Goal: Task Accomplishment & Management: Use online tool/utility

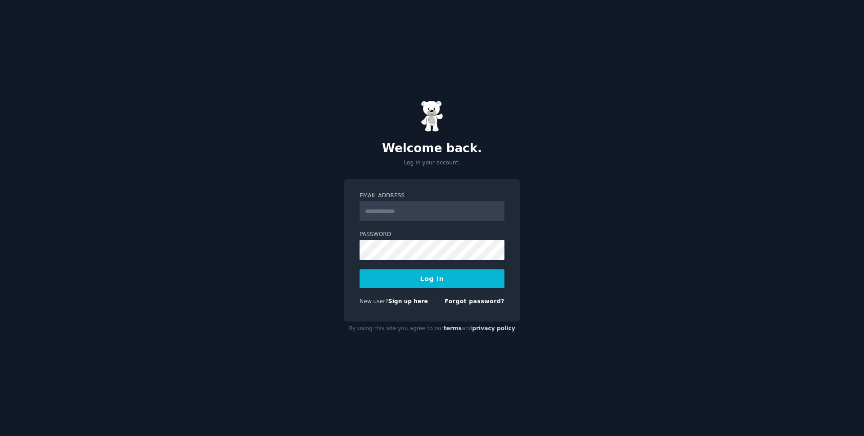
click at [432, 215] on input "Email Address" at bounding box center [432, 211] width 145 height 20
click at [0, 435] on com-1password-button at bounding box center [0, 436] width 0 height 0
click at [445, 212] on input "Email Address" at bounding box center [432, 211] width 145 height 20
click at [473, 212] on input "Email Address" at bounding box center [432, 211] width 145 height 20
type input "**********"
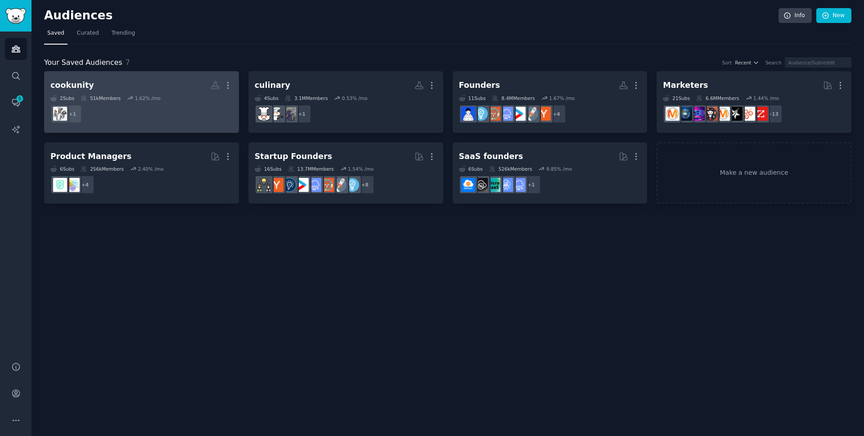
click at [113, 84] on h2 "cookunity More" at bounding box center [141, 85] width 182 height 16
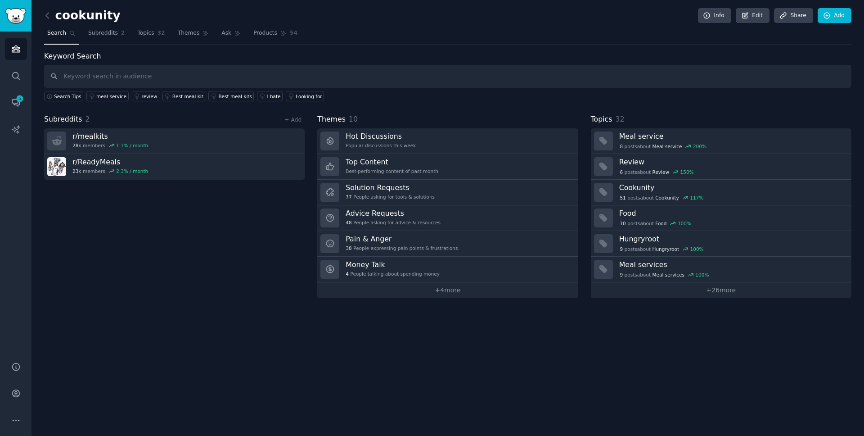
click at [160, 79] on input "text" at bounding box center [447, 76] width 807 height 23
type input "chef"
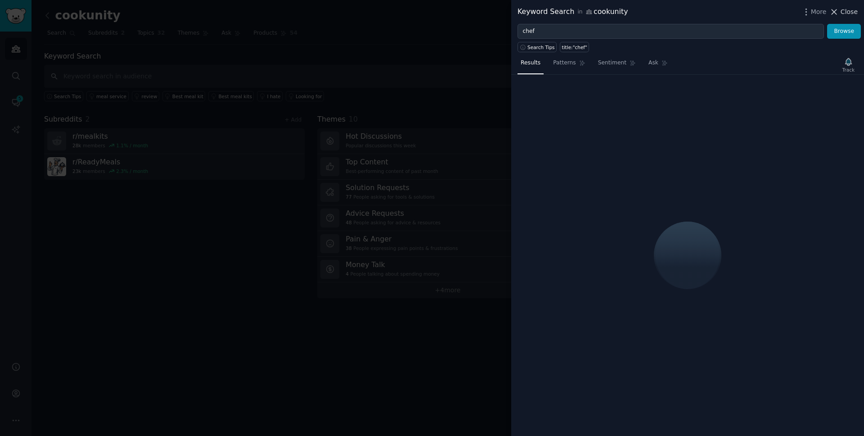
click at [845, 12] on span "Close" at bounding box center [849, 11] width 17 height 9
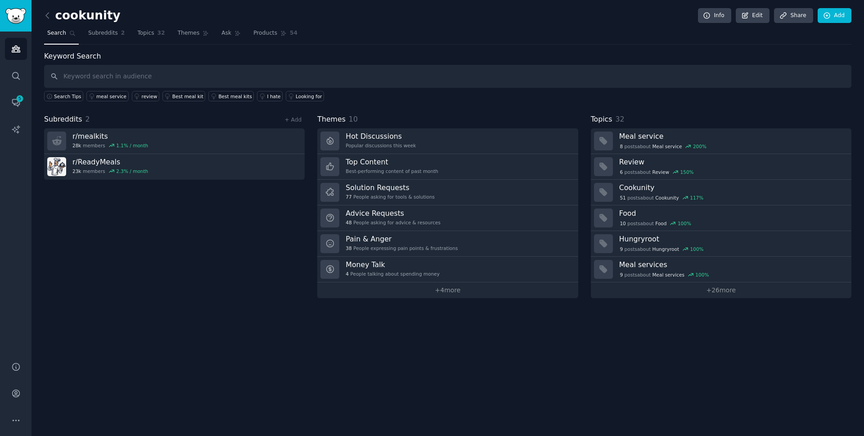
drag, startPoint x: 216, startPoint y: 52, endPoint x: 260, endPoint y: 55, distance: 43.3
click at [216, 52] on div "Keyword Search Search Tips meal service review Best meal kit Best meal kits I h…" at bounding box center [447, 76] width 807 height 51
click at [821, 12] on link "Add" at bounding box center [835, 15] width 34 height 15
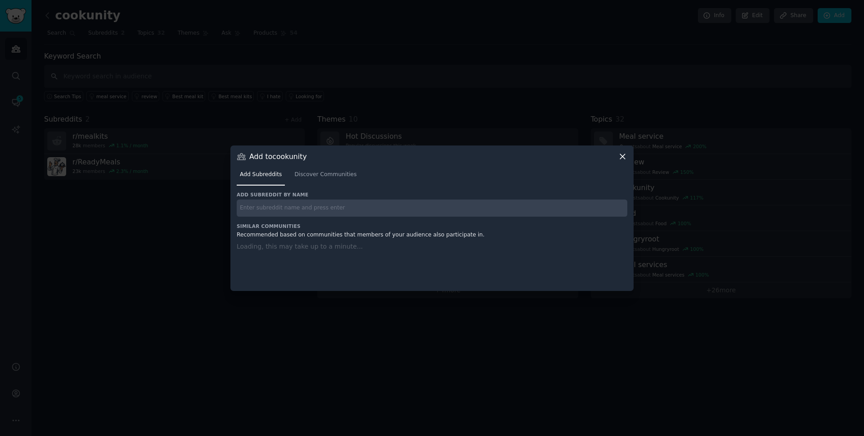
click at [269, 207] on input "text" at bounding box center [432, 208] width 391 height 18
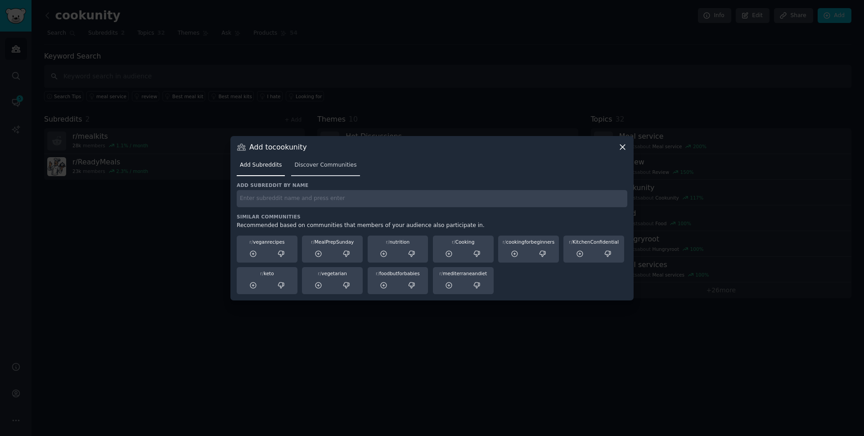
click at [331, 169] on link "Discover Communities" at bounding box center [325, 167] width 68 height 18
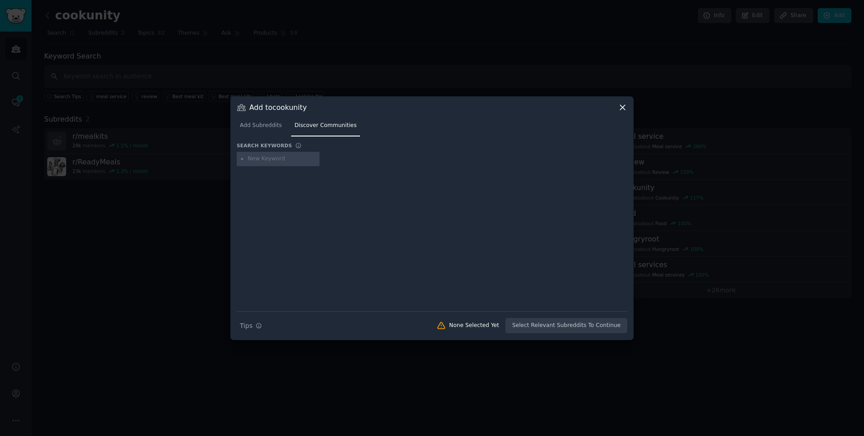
click at [270, 156] on input "text" at bounding box center [282, 159] width 68 height 8
type input "chef"
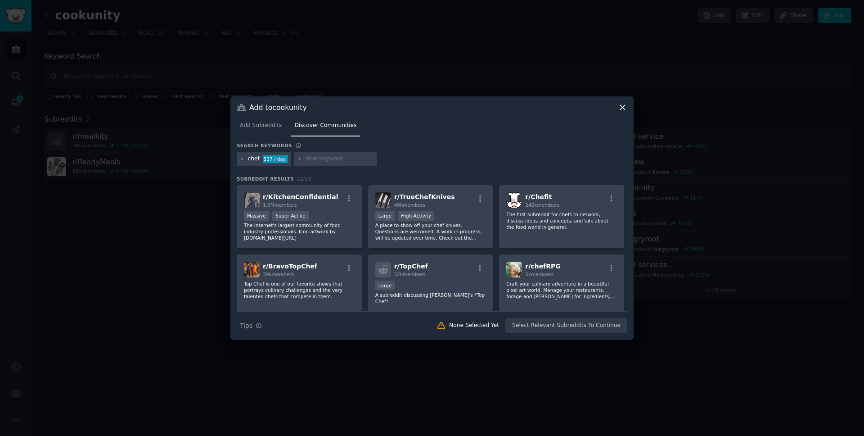
click at [622, 107] on icon at bounding box center [622, 107] width 5 height 5
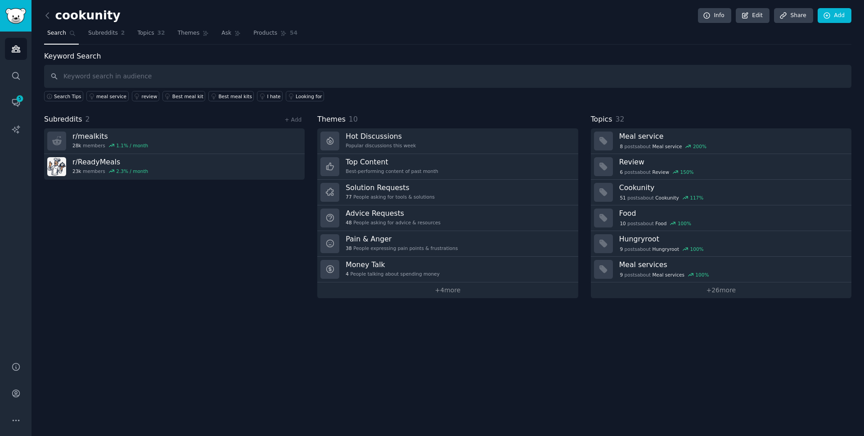
click at [414, 60] on div "Keyword Search Search Tips meal service review Best meal kit Best meal kits I h…" at bounding box center [447, 76] width 807 height 51
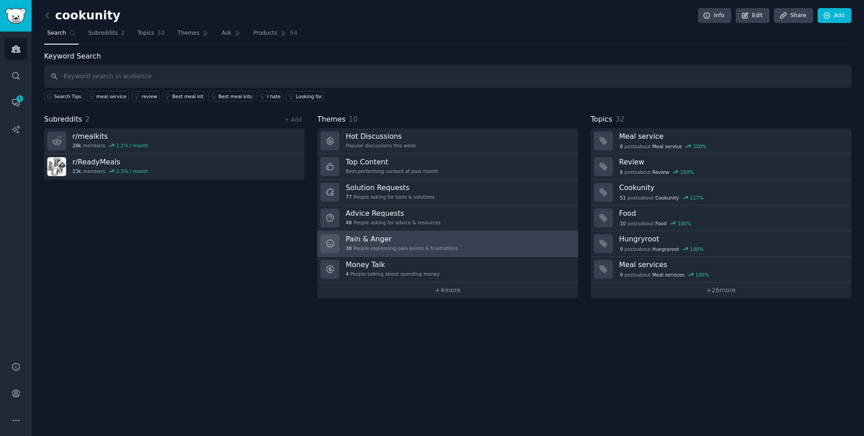
click at [395, 235] on h3 "Pain & Anger" at bounding box center [402, 238] width 112 height 9
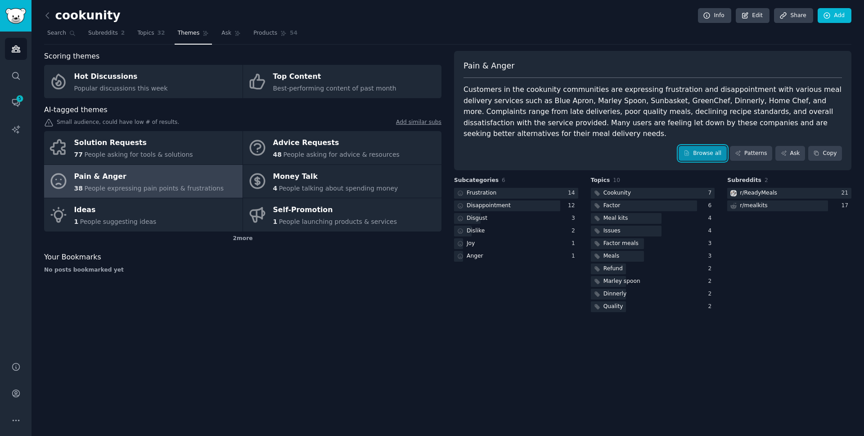
click at [689, 152] on icon at bounding box center [687, 153] width 6 height 6
